Goal: Use online tool/utility: Utilize a website feature to perform a specific function

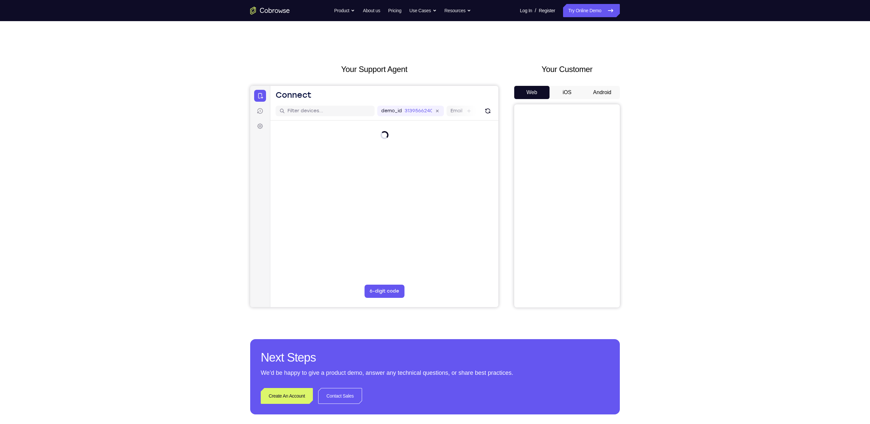
drag, startPoint x: 479, startPoint y: 2, endPoint x: 595, endPoint y: 87, distance: 143.8
click at [476, 87] on button "Android" at bounding box center [602, 92] width 35 height 13
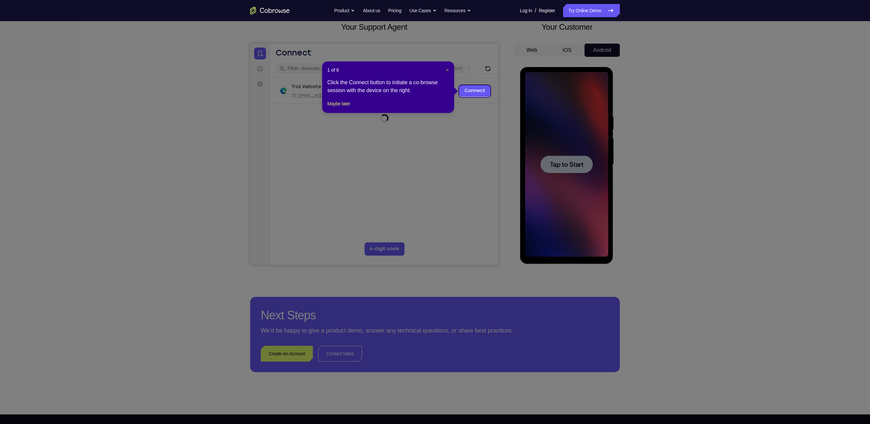
click at [446, 70] on span "×" at bounding box center [447, 69] width 3 height 5
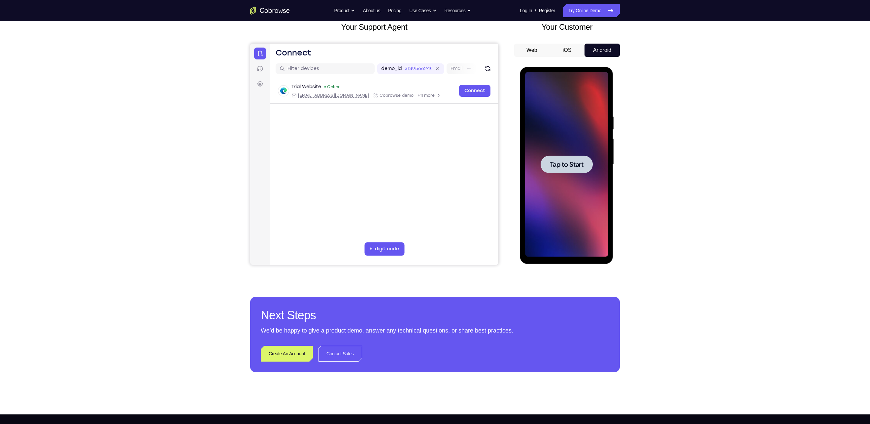
click at [476, 164] on span "Tap to Start" at bounding box center [567, 164] width 34 height 7
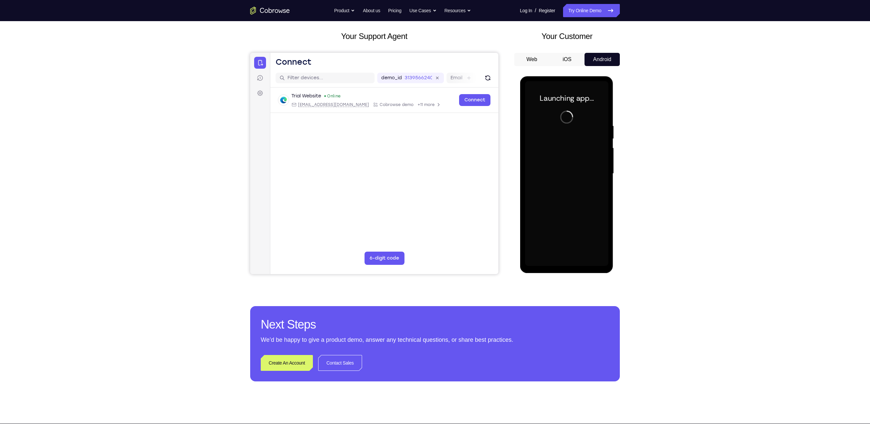
scroll to position [34, 0]
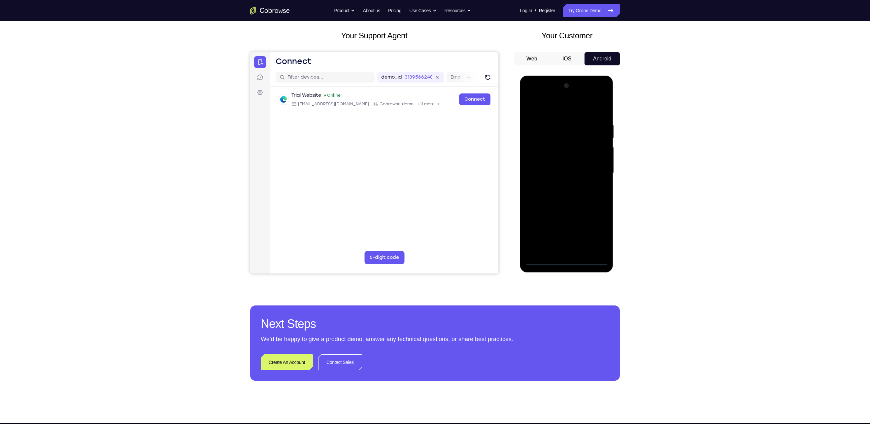
click at [476, 235] on div at bounding box center [566, 173] width 83 height 185
click at [476, 231] on div at bounding box center [566, 173] width 83 height 185
click at [476, 110] on div at bounding box center [566, 173] width 83 height 185
click at [476, 174] on div at bounding box center [566, 173] width 83 height 185
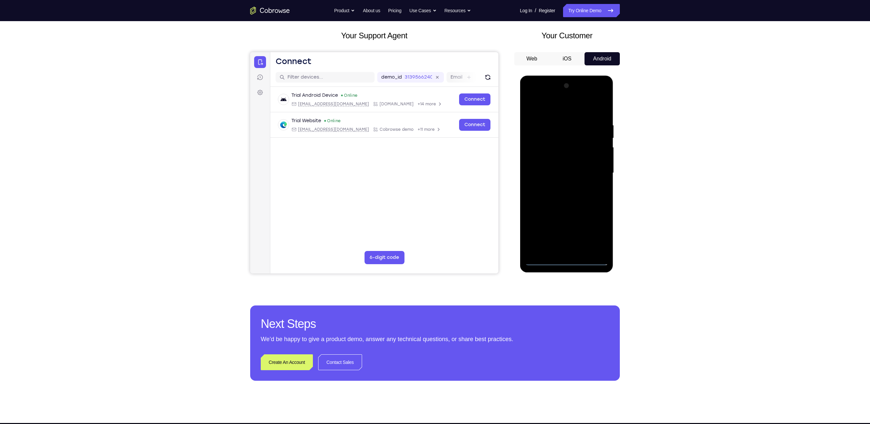
click at [476, 185] on div at bounding box center [566, 173] width 83 height 185
click at [476, 208] on div at bounding box center [566, 173] width 83 height 185
click at [476, 144] on div at bounding box center [566, 173] width 83 height 185
click at [476, 155] on div at bounding box center [566, 173] width 83 height 185
click at [476, 165] on div at bounding box center [566, 173] width 83 height 185
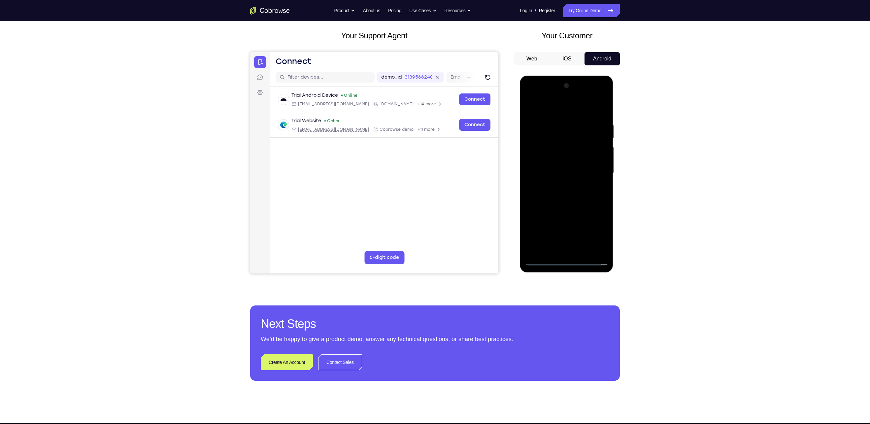
click at [476, 235] on div at bounding box center [566, 173] width 83 height 185
click at [476, 145] on div at bounding box center [566, 173] width 83 height 185
click at [476, 116] on div at bounding box center [566, 173] width 83 height 185
click at [476, 124] on div at bounding box center [566, 173] width 83 height 185
click at [476, 175] on div at bounding box center [566, 173] width 83 height 185
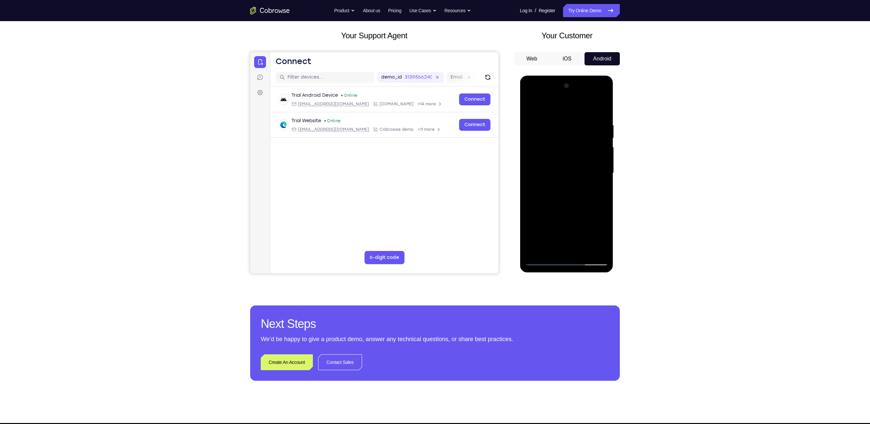
click at [476, 175] on div at bounding box center [566, 173] width 83 height 185
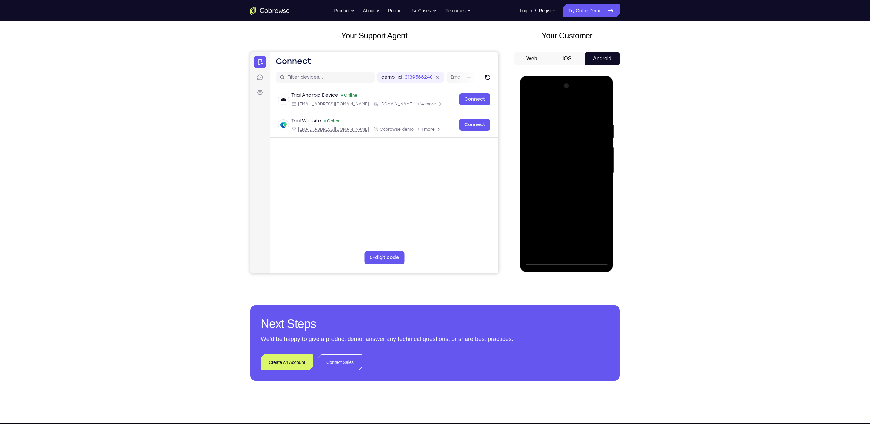
click at [476, 176] on div at bounding box center [566, 173] width 83 height 185
click at [476, 174] on div at bounding box center [566, 173] width 83 height 185
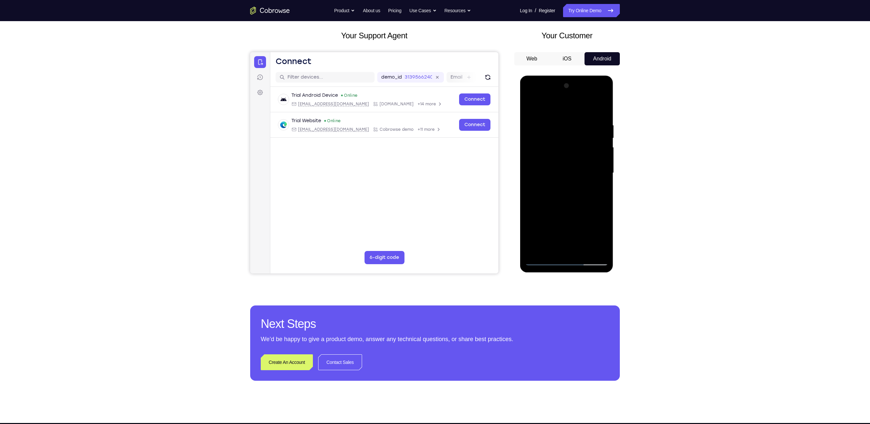
click at [476, 235] on div at bounding box center [566, 173] width 83 height 185
click at [476, 208] on div at bounding box center [566, 173] width 83 height 185
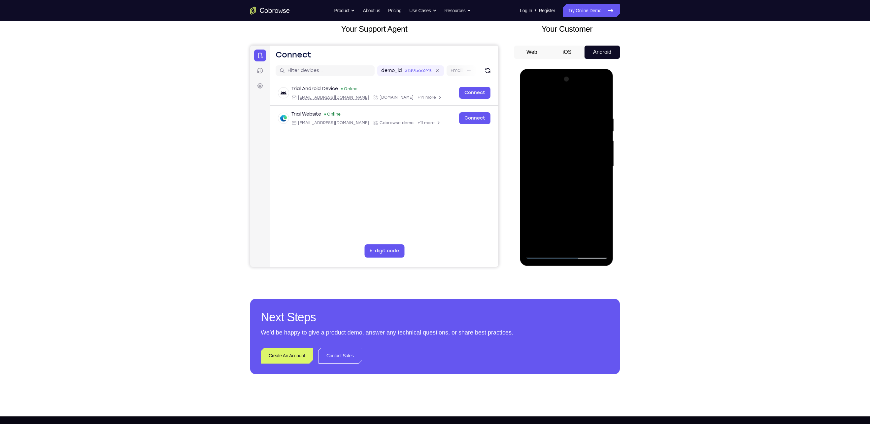
click at [476, 235] on div at bounding box center [566, 166] width 83 height 185
click at [476, 102] on div at bounding box center [566, 166] width 83 height 185
click at [476, 124] on div at bounding box center [566, 166] width 83 height 185
click at [476, 201] on div at bounding box center [566, 166] width 83 height 185
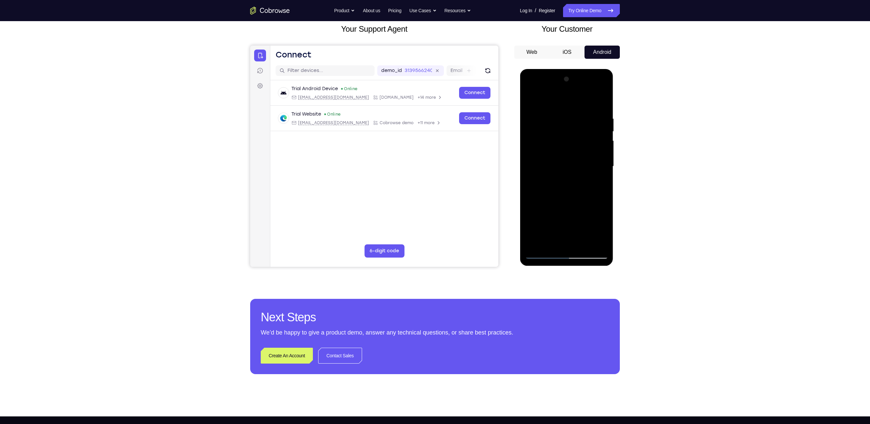
drag, startPoint x: 587, startPoint y: 221, endPoint x: 588, endPoint y: 230, distance: 9.4
click at [476, 230] on div at bounding box center [566, 166] width 83 height 185
click at [476, 235] on div at bounding box center [566, 166] width 83 height 185
click at [476, 158] on div at bounding box center [566, 166] width 83 height 185
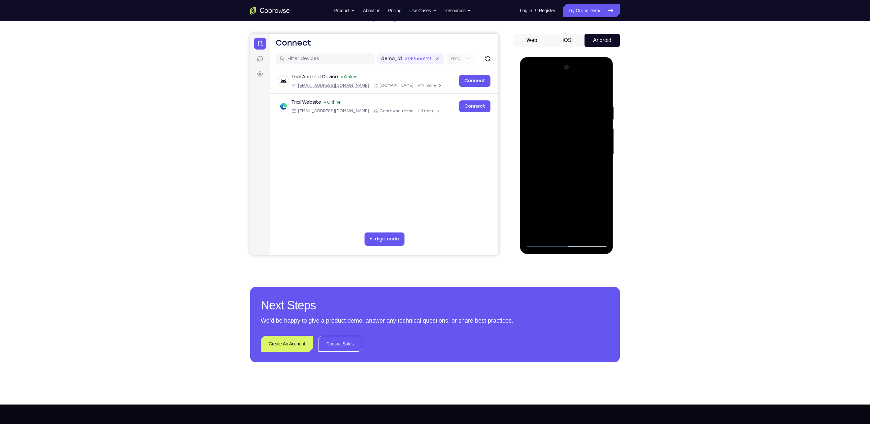
scroll to position [53, 0]
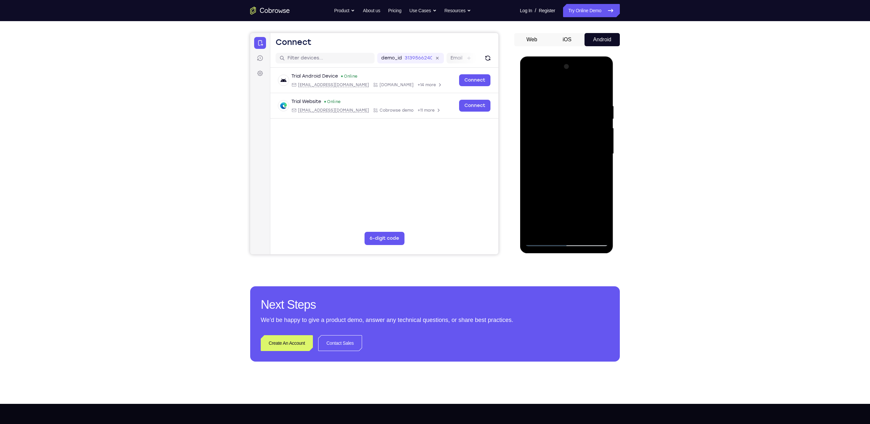
click at [476, 228] on div at bounding box center [566, 153] width 83 height 185
click at [476, 183] on div at bounding box center [566, 153] width 83 height 185
click at [476, 111] on div at bounding box center [566, 153] width 83 height 185
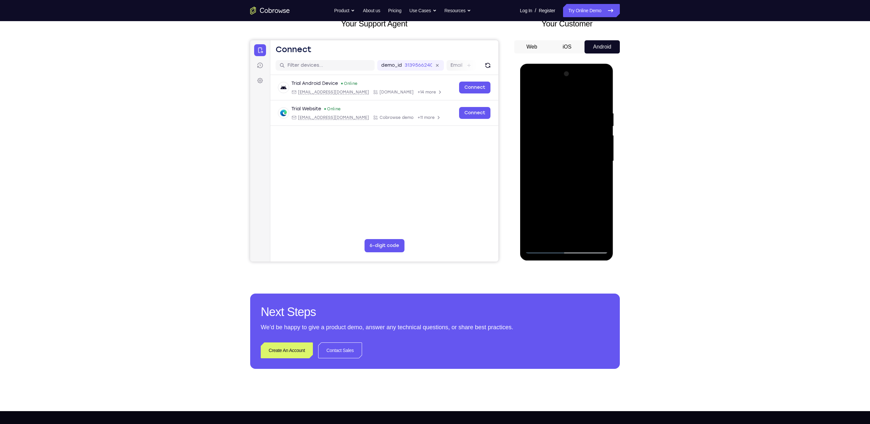
click at [476, 234] on div at bounding box center [566, 161] width 83 height 185
drag, startPoint x: 549, startPoint y: 186, endPoint x: 551, endPoint y: 108, distance: 77.6
click at [476, 108] on div at bounding box center [566, 161] width 83 height 185
drag, startPoint x: 560, startPoint y: 213, endPoint x: 572, endPoint y: 104, distance: 109.3
click at [476, 104] on div at bounding box center [566, 161] width 83 height 185
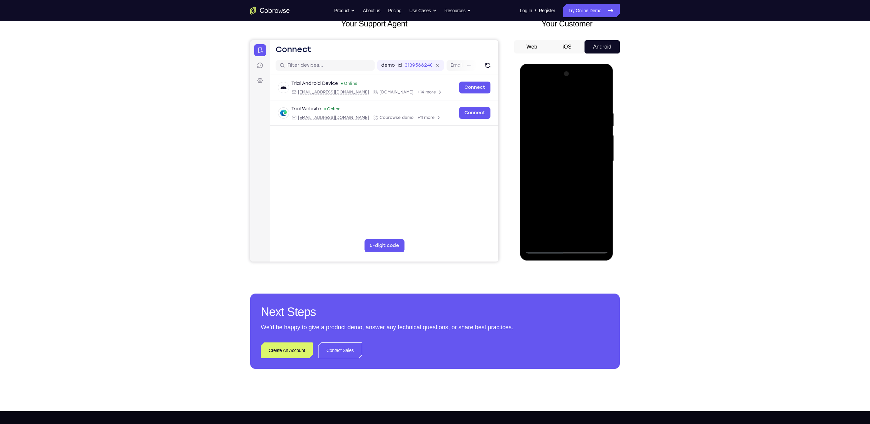
drag, startPoint x: 561, startPoint y: 203, endPoint x: 580, endPoint y: 123, distance: 82.0
click at [476, 123] on div at bounding box center [566, 161] width 83 height 185
click at [476, 227] on div at bounding box center [566, 161] width 83 height 185
click at [476, 155] on div at bounding box center [566, 161] width 83 height 185
click at [476, 235] on div at bounding box center [566, 161] width 83 height 185
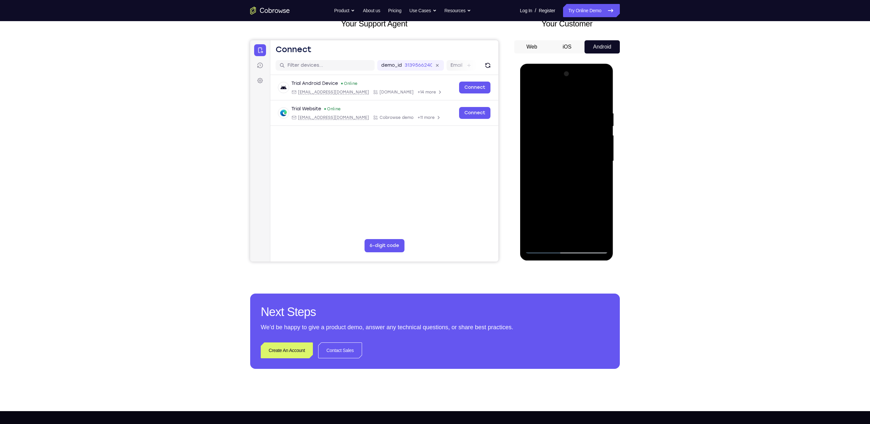
scroll to position [32, 0]
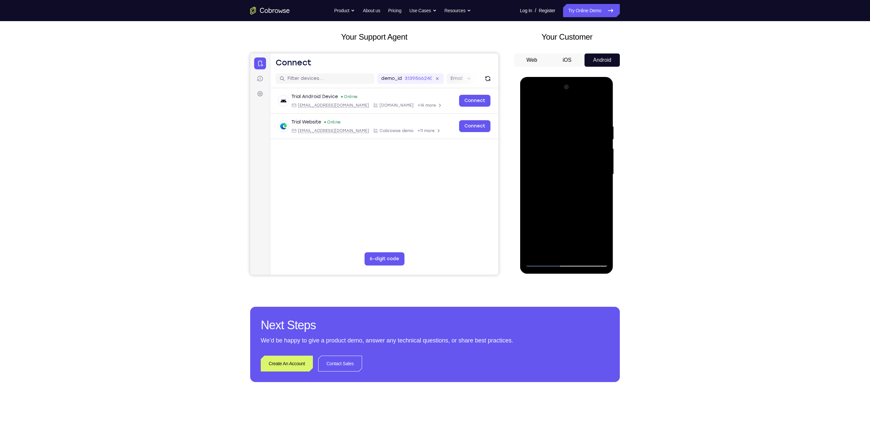
click at [476, 98] on div at bounding box center [566, 174] width 83 height 185
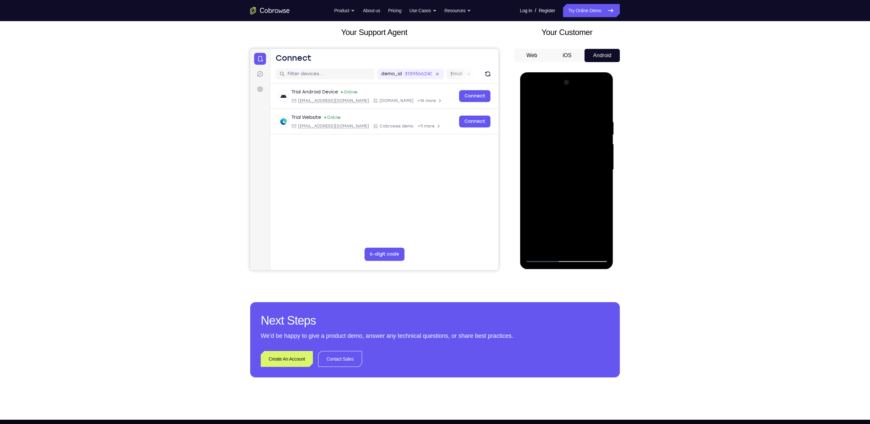
scroll to position [41, 0]
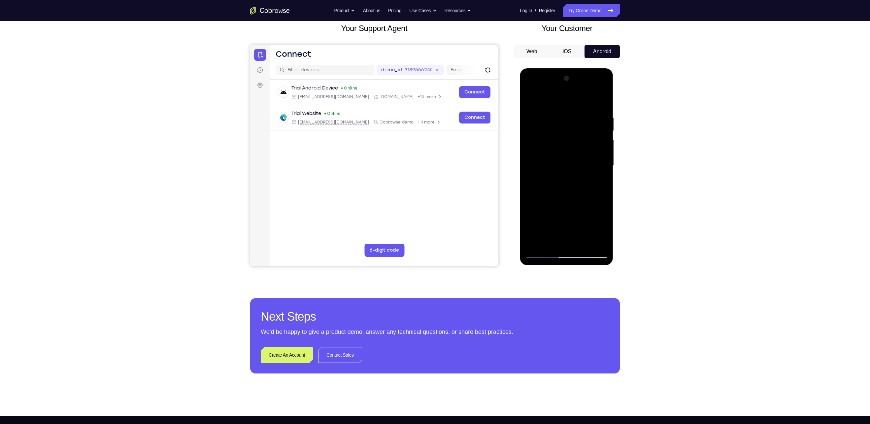
click at [476, 235] on div at bounding box center [566, 165] width 83 height 185
click at [476, 219] on div at bounding box center [566, 165] width 83 height 185
click at [476, 218] on div at bounding box center [566, 165] width 83 height 185
click at [476, 229] on div at bounding box center [566, 165] width 83 height 185
click at [476, 219] on div at bounding box center [566, 165] width 83 height 185
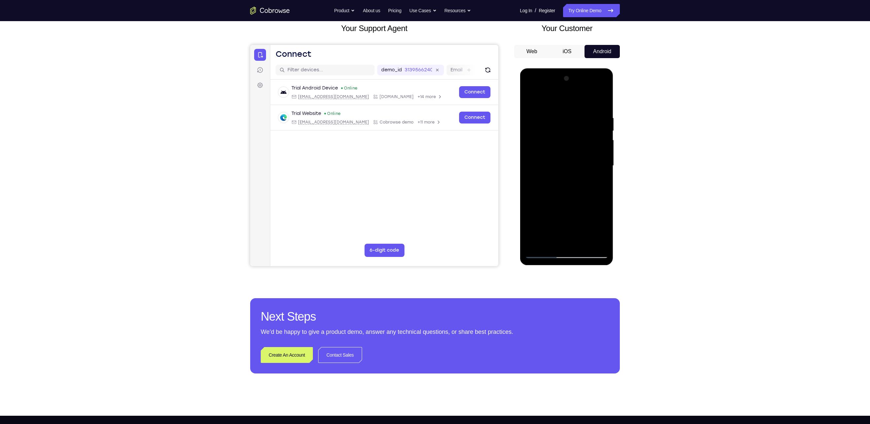
click at [476, 219] on div at bounding box center [566, 165] width 83 height 185
click at [476, 220] on div at bounding box center [566, 165] width 83 height 185
click at [476, 219] on div at bounding box center [566, 165] width 83 height 185
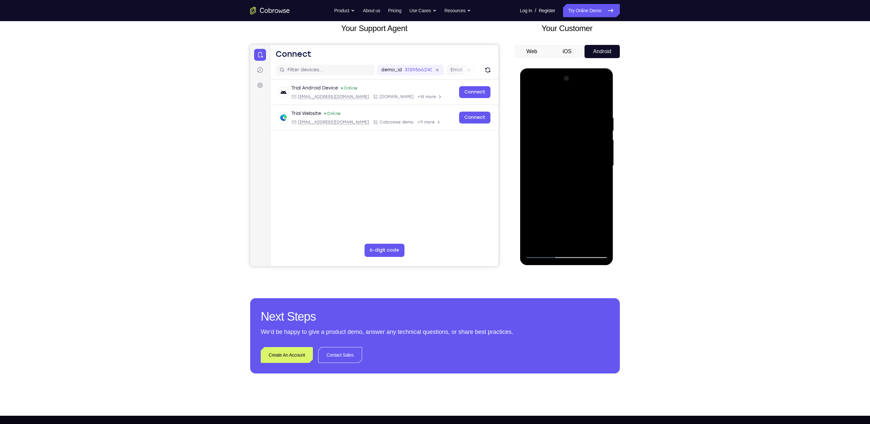
click at [476, 220] on div at bounding box center [566, 165] width 83 height 185
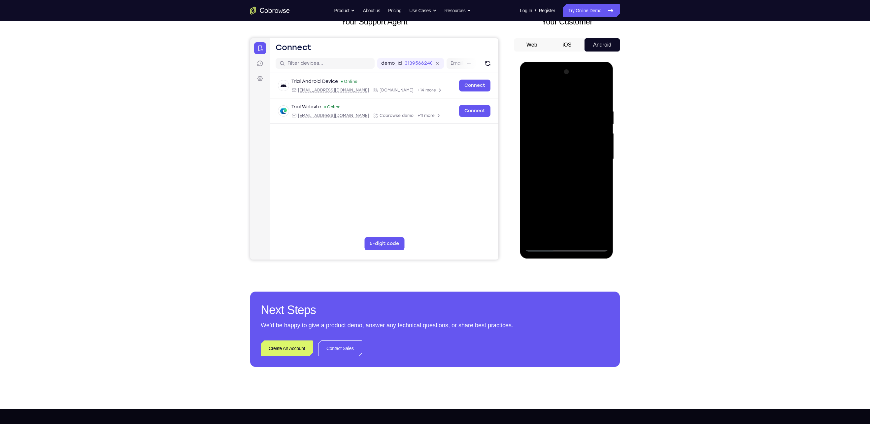
scroll to position [49, 0]
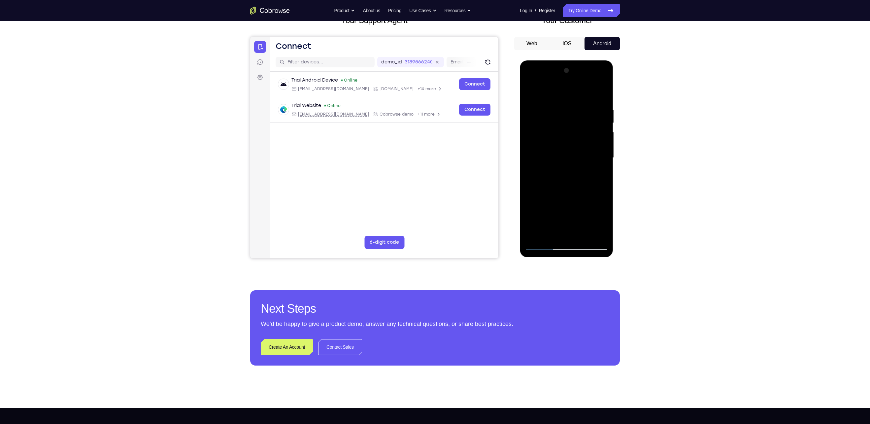
click at [476, 222] on div at bounding box center [566, 157] width 83 height 185
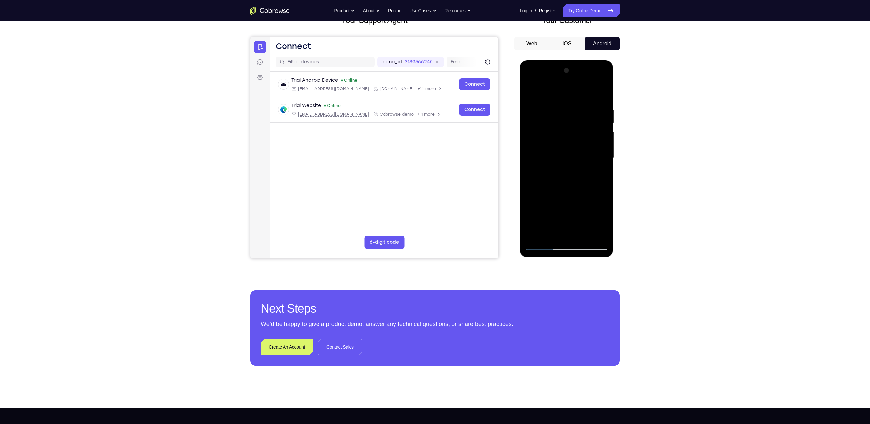
click at [476, 222] on div at bounding box center [566, 157] width 83 height 185
click at [476, 175] on div at bounding box center [566, 157] width 83 height 185
click at [476, 135] on div at bounding box center [566, 157] width 83 height 185
click at [476, 193] on div at bounding box center [566, 157] width 83 height 185
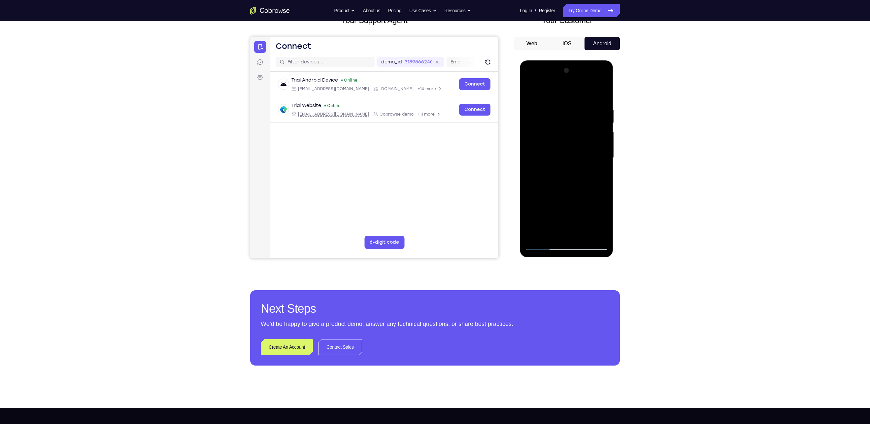
click at [476, 161] on div at bounding box center [566, 157] width 83 height 185
drag, startPoint x: 554, startPoint y: 211, endPoint x: 1139, endPoint y: 254, distance: 586.7
click at [476, 211] on div at bounding box center [566, 157] width 83 height 185
click at [476, 199] on div at bounding box center [566, 157] width 83 height 185
click at [476, 222] on div at bounding box center [566, 157] width 83 height 185
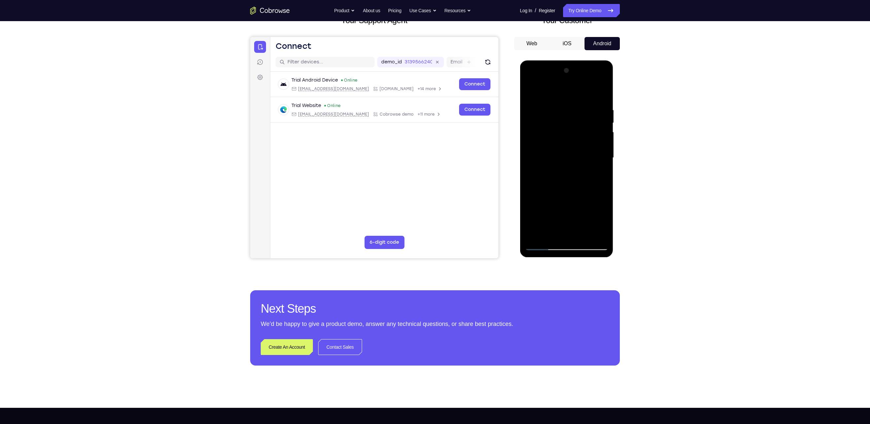
click at [476, 174] on div at bounding box center [566, 157] width 83 height 185
click at [476, 124] on div at bounding box center [566, 157] width 83 height 185
click at [476, 185] on div at bounding box center [566, 157] width 83 height 185
click at [476, 209] on div at bounding box center [566, 157] width 83 height 185
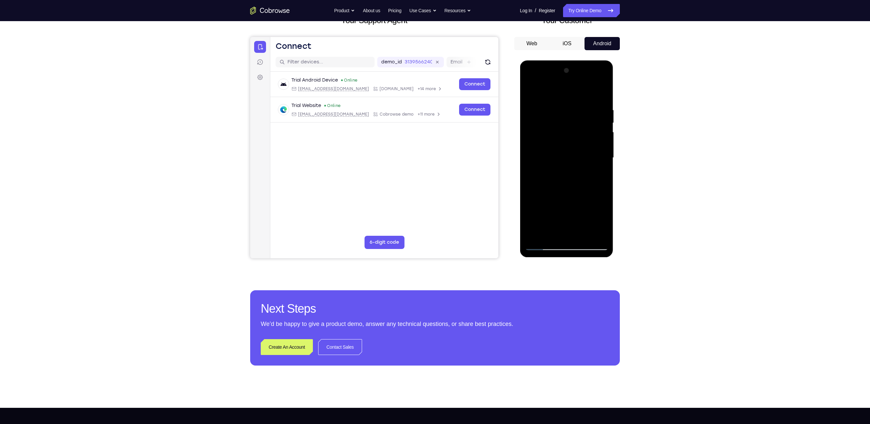
click at [476, 209] on div at bounding box center [566, 157] width 83 height 185
click at [476, 197] on div at bounding box center [566, 157] width 83 height 185
click at [476, 208] on div at bounding box center [566, 157] width 83 height 185
click at [476, 225] on div at bounding box center [566, 157] width 83 height 185
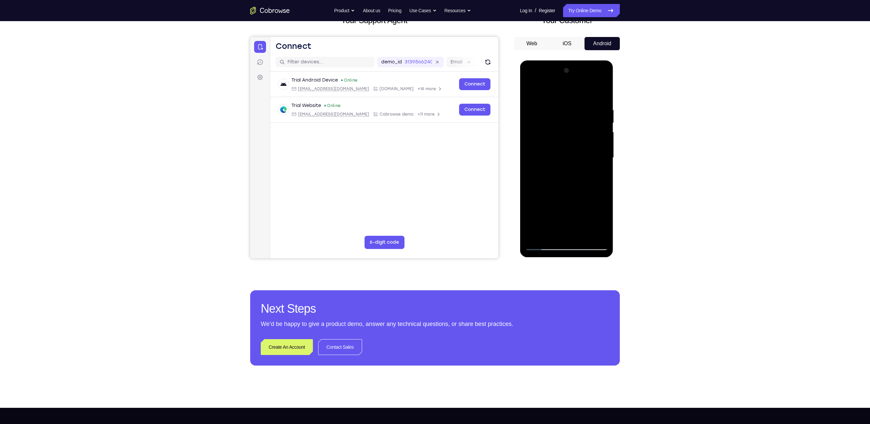
click at [476, 210] on div at bounding box center [566, 157] width 83 height 185
click at [476, 220] on div at bounding box center [566, 157] width 83 height 185
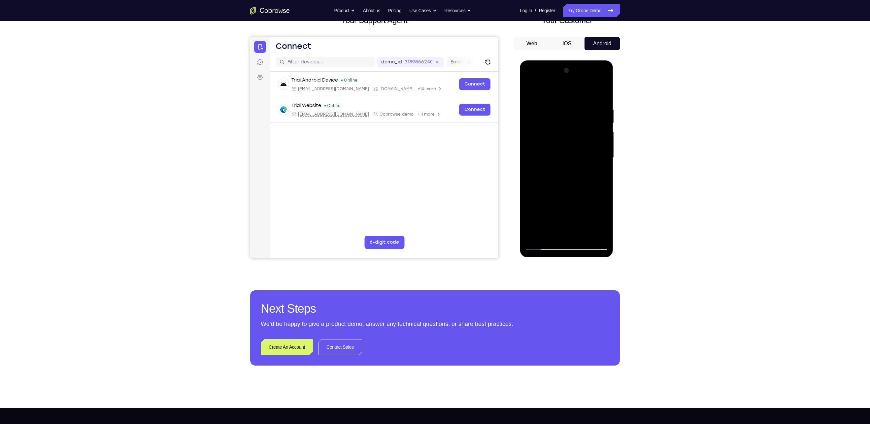
click at [476, 220] on div at bounding box center [566, 157] width 83 height 185
click at [476, 210] on div at bounding box center [566, 157] width 83 height 185
click at [476, 211] on div at bounding box center [566, 157] width 83 height 185
click at [476, 208] on div at bounding box center [566, 157] width 83 height 185
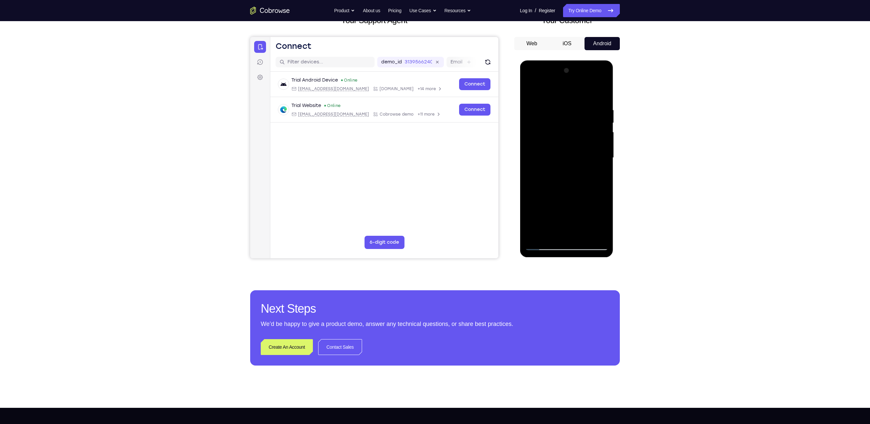
click at [476, 209] on div at bounding box center [566, 157] width 83 height 185
click at [476, 200] on div at bounding box center [566, 157] width 83 height 185
click at [476, 208] on div at bounding box center [566, 157] width 83 height 185
click at [476, 210] on div at bounding box center [566, 157] width 83 height 185
click at [476, 209] on div at bounding box center [566, 157] width 83 height 185
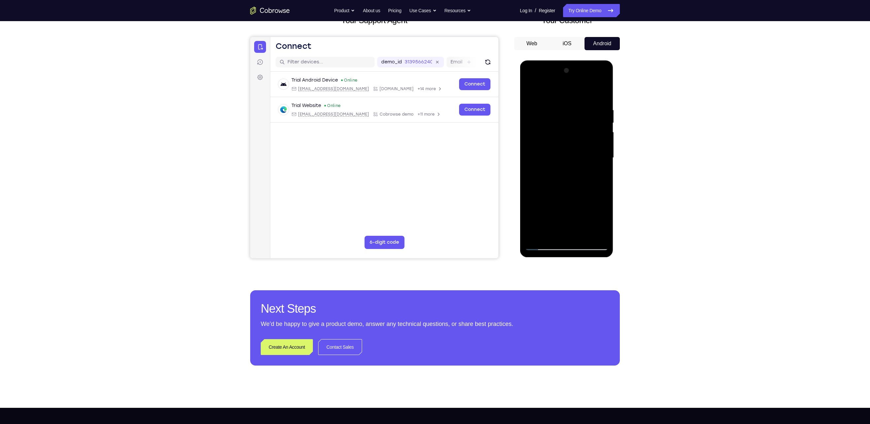
click at [476, 210] on div at bounding box center [566, 157] width 83 height 185
click at [476, 209] on div at bounding box center [566, 157] width 83 height 185
click at [476, 199] on div at bounding box center [566, 157] width 83 height 185
click at [476, 208] on div at bounding box center [566, 157] width 83 height 185
click at [476, 221] on div at bounding box center [566, 157] width 83 height 185
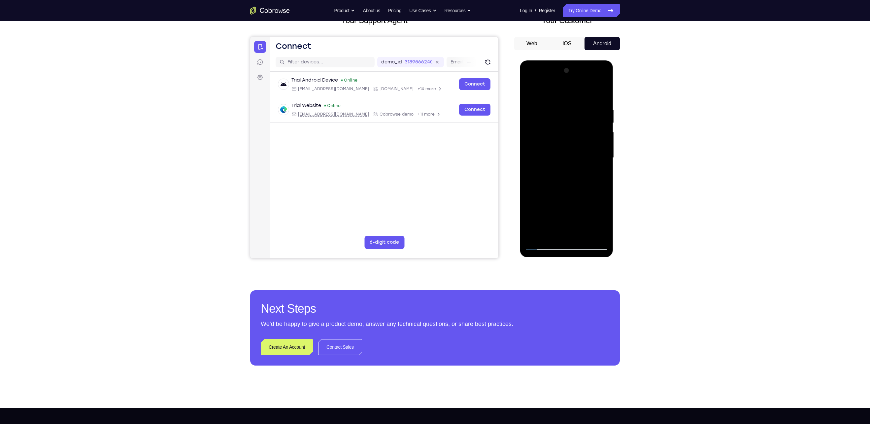
click at [476, 198] on div at bounding box center [566, 157] width 83 height 185
click at [476, 207] on div at bounding box center [566, 157] width 83 height 185
click at [476, 221] on div at bounding box center [566, 157] width 83 height 185
click at [476, 198] on div at bounding box center [566, 157] width 83 height 185
click at [476, 209] on div at bounding box center [566, 157] width 83 height 185
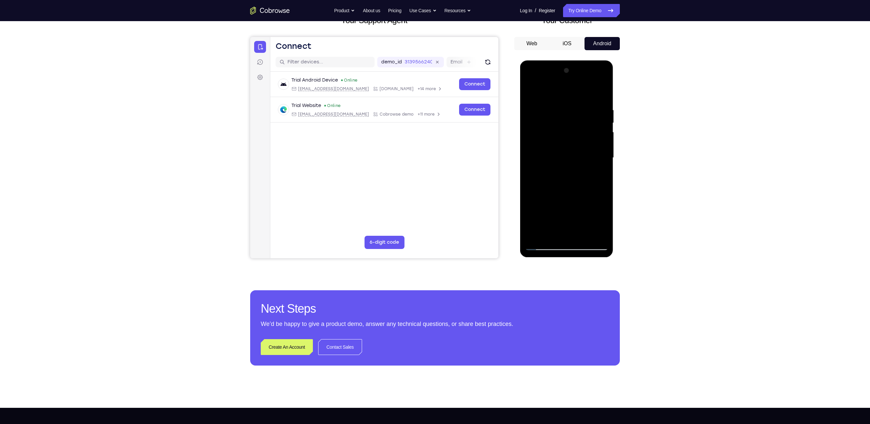
click at [476, 199] on div at bounding box center [566, 157] width 83 height 185
click at [476, 209] on div at bounding box center [566, 157] width 83 height 185
click at [476, 175] on div at bounding box center [566, 157] width 83 height 185
click at [476, 176] on div at bounding box center [566, 157] width 83 height 185
click at [476, 174] on div at bounding box center [566, 157] width 83 height 185
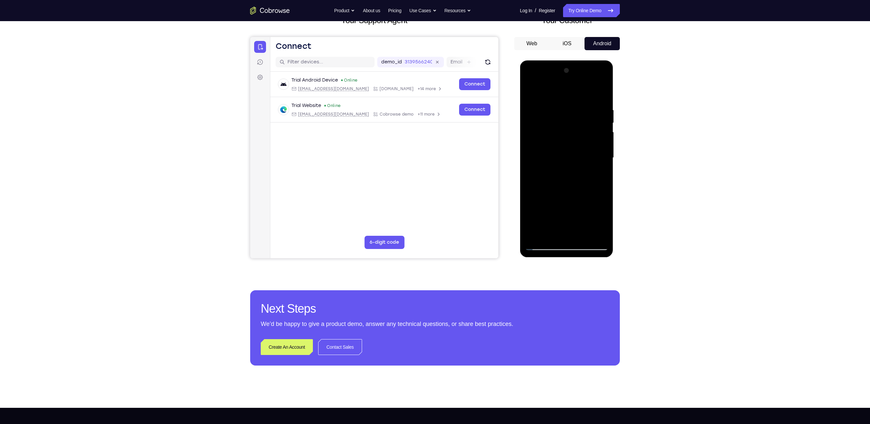
click at [476, 211] on div at bounding box center [566, 157] width 83 height 185
click at [476, 209] on div at bounding box center [566, 157] width 83 height 185
click at [476, 219] on div at bounding box center [566, 157] width 83 height 185
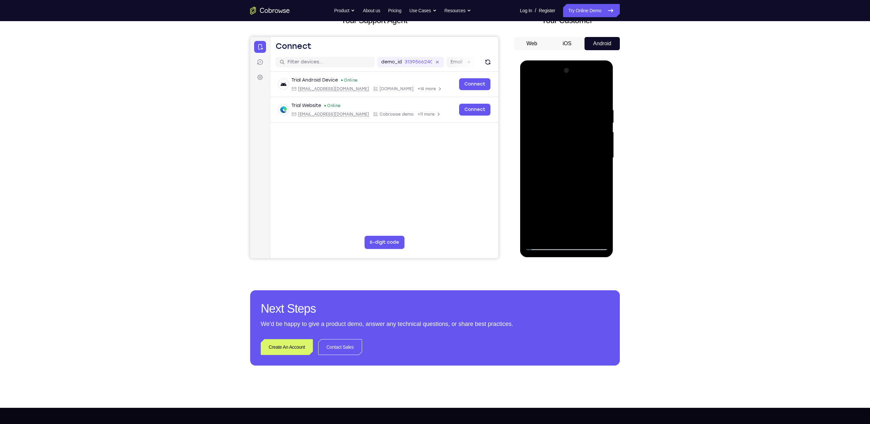
click at [476, 219] on div at bounding box center [566, 157] width 83 height 185
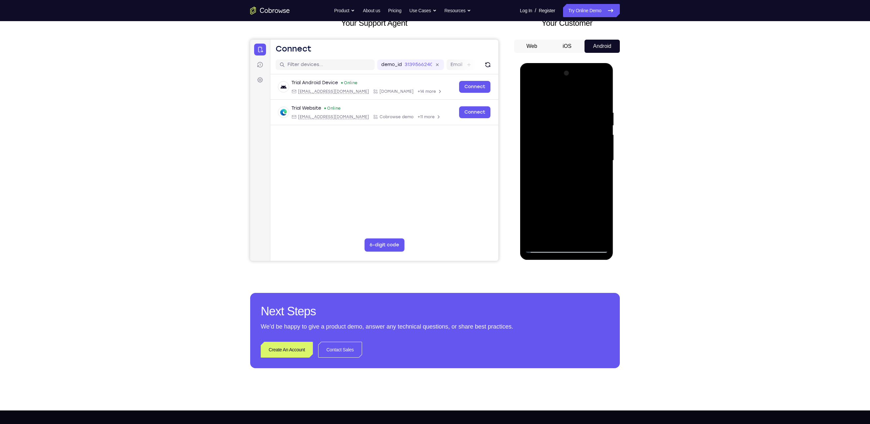
scroll to position [46, 0]
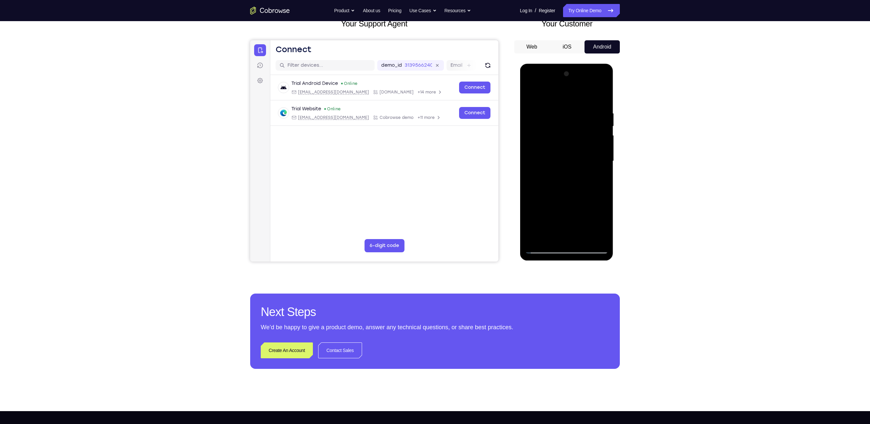
click at [476, 97] on div at bounding box center [566, 161] width 83 height 185
